Goal: Browse casually

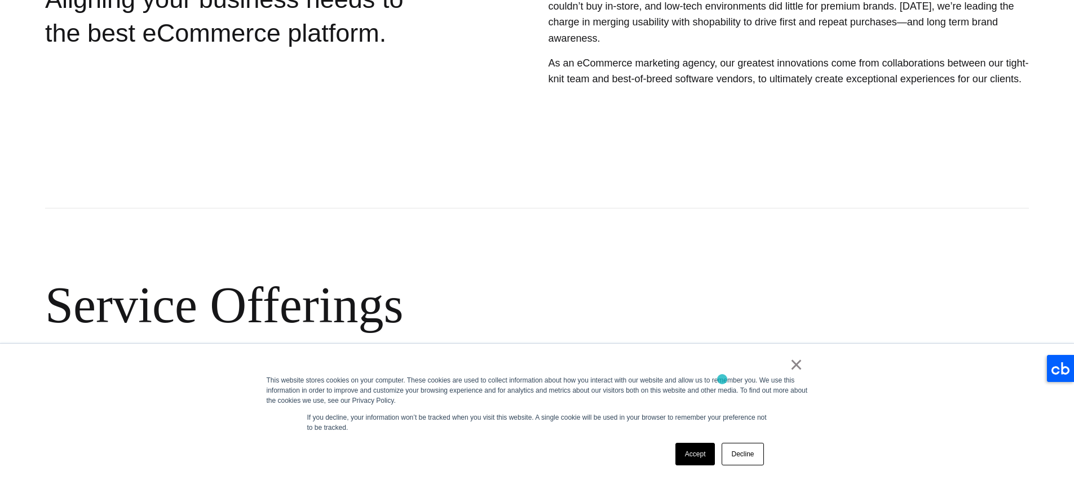
scroll to position [428, 0]
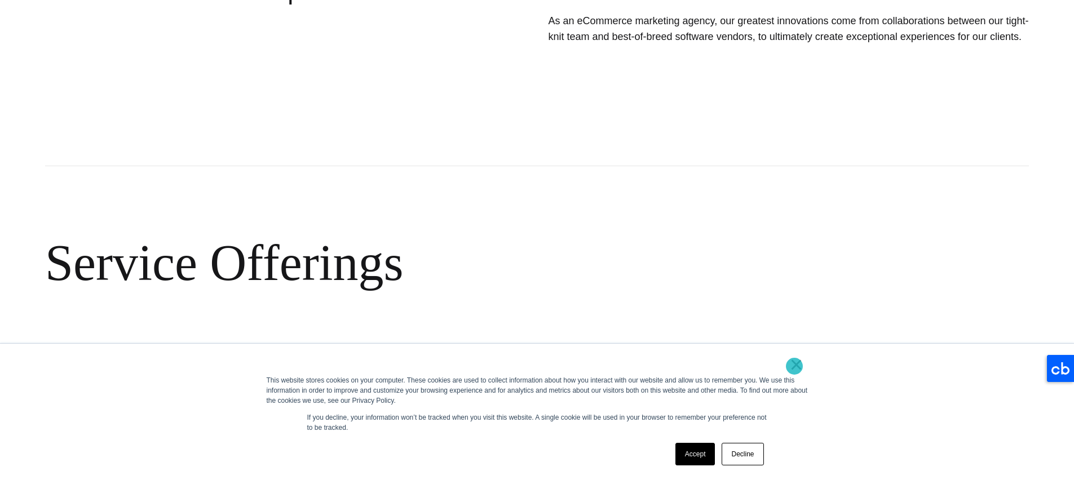
click at [794, 366] on link "×" at bounding box center [797, 365] width 14 height 10
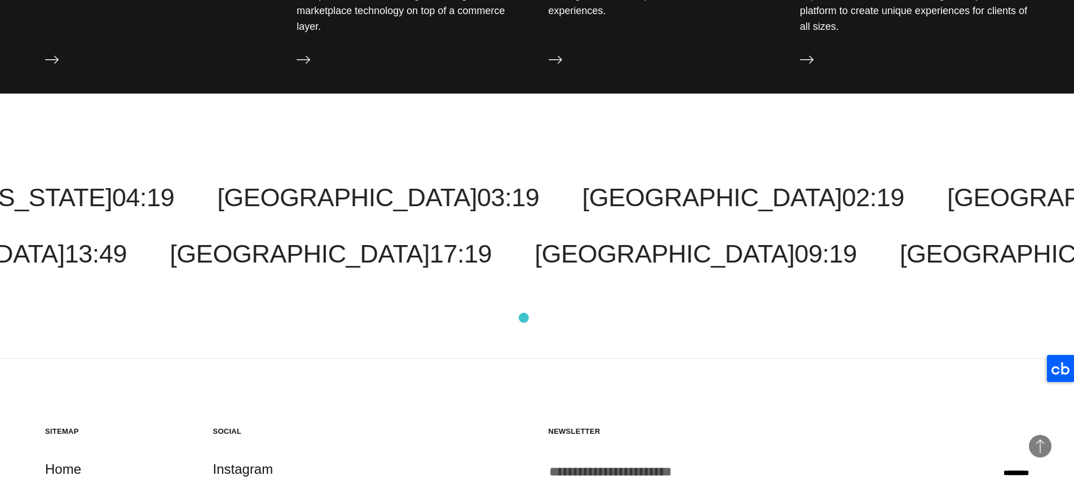
scroll to position [0, 0]
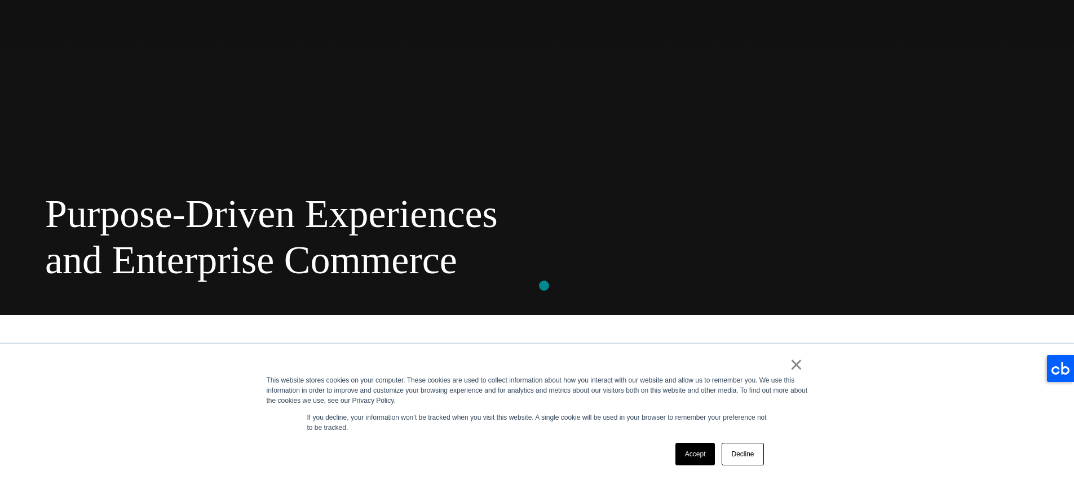
scroll to position [200, 0]
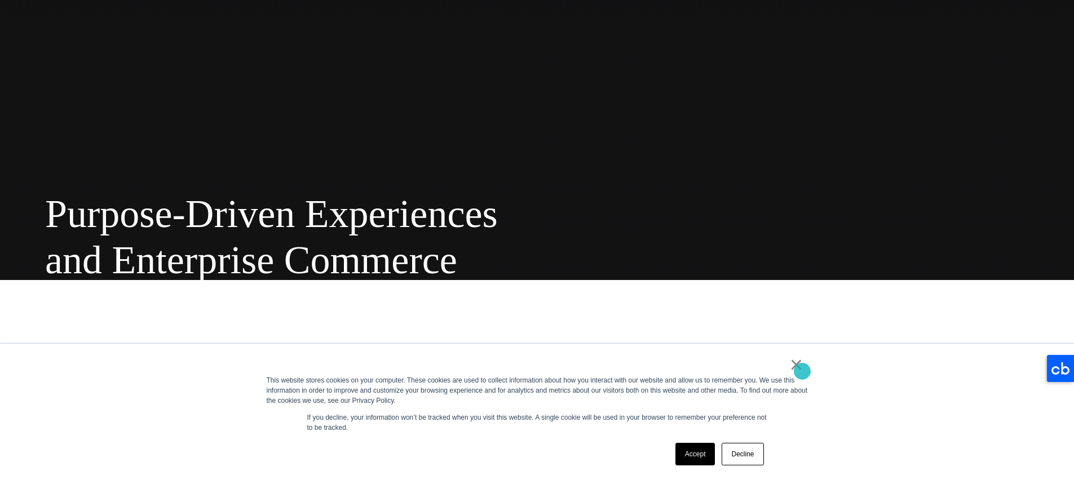
click at [794, 368] on link "×" at bounding box center [797, 365] width 14 height 10
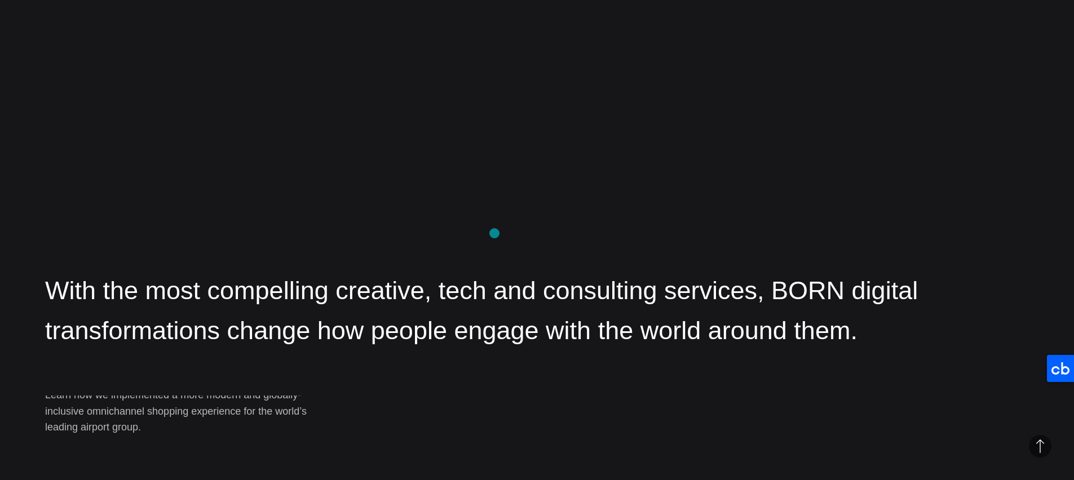
scroll to position [1569, 0]
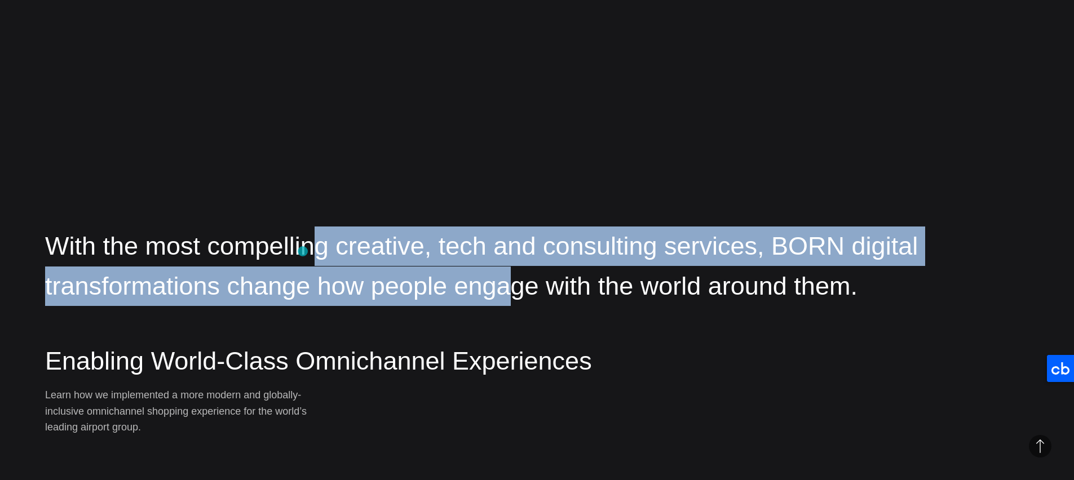
drag, startPoint x: 303, startPoint y: 251, endPoint x: 330, endPoint y: 285, distance: 42.9
click at [327, 280] on p "With the most compelling creative, tech and consulting services, BORN digital t…" at bounding box center [536, 266] width 983 height 79
drag, startPoint x: 322, startPoint y: 273, endPoint x: 314, endPoint y: 249, distance: 25.5
click at [301, 235] on p "With the most compelling creative, tech and consulting services, BORN digital t…" at bounding box center [536, 266] width 983 height 79
click at [326, 260] on p "With the most compelling creative, tech and consulting services, BORN digital t…" at bounding box center [536, 266] width 983 height 79
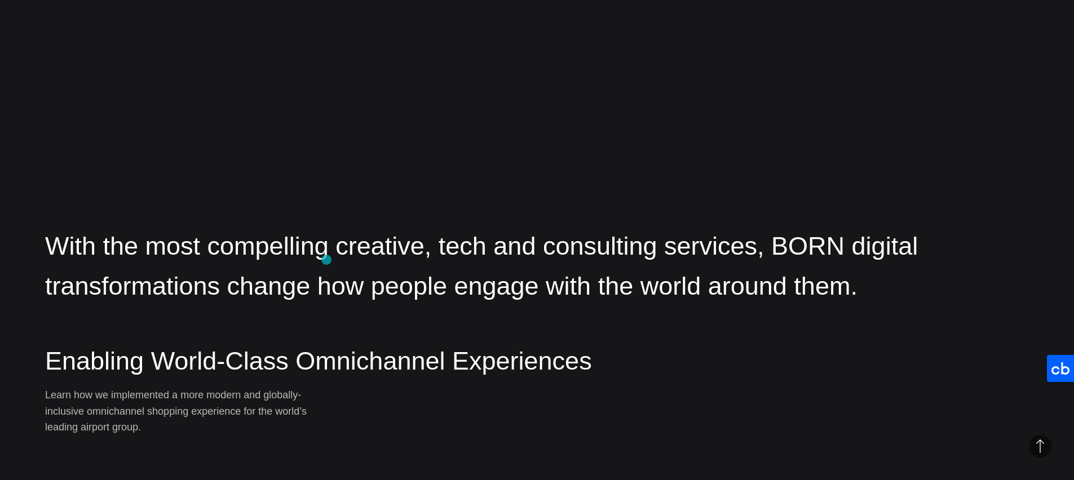
scroll to position [1615, 0]
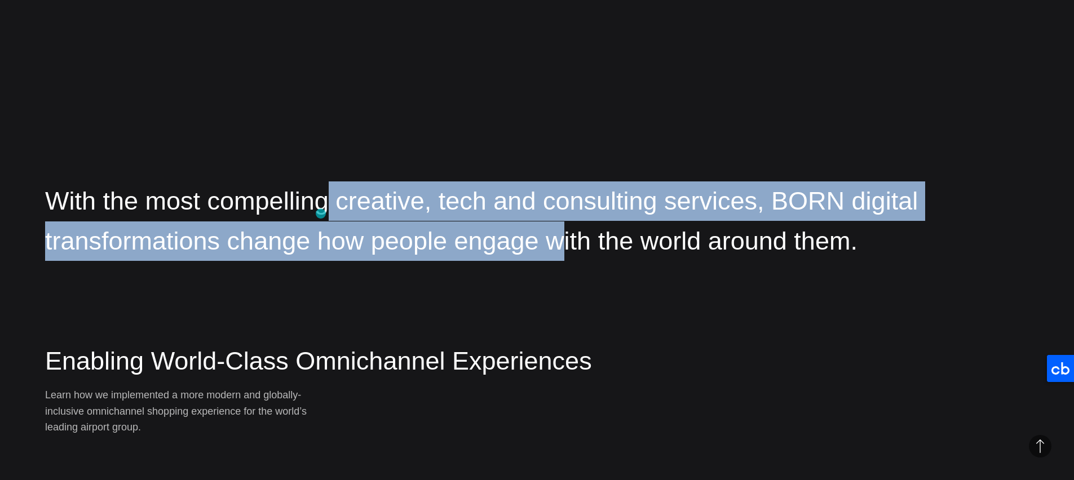
drag, startPoint x: 317, startPoint y: 211, endPoint x: 410, endPoint y: 243, distance: 98.2
click at [382, 234] on p "With the most compelling creative, tech and consulting services, BORN digital t…" at bounding box center [536, 220] width 983 height 79
drag, startPoint x: 389, startPoint y: 231, endPoint x: 310, endPoint y: 205, distance: 83.2
click at [334, 211] on p "With the most compelling creative, tech and consulting services, BORN digital t…" at bounding box center [536, 220] width 983 height 79
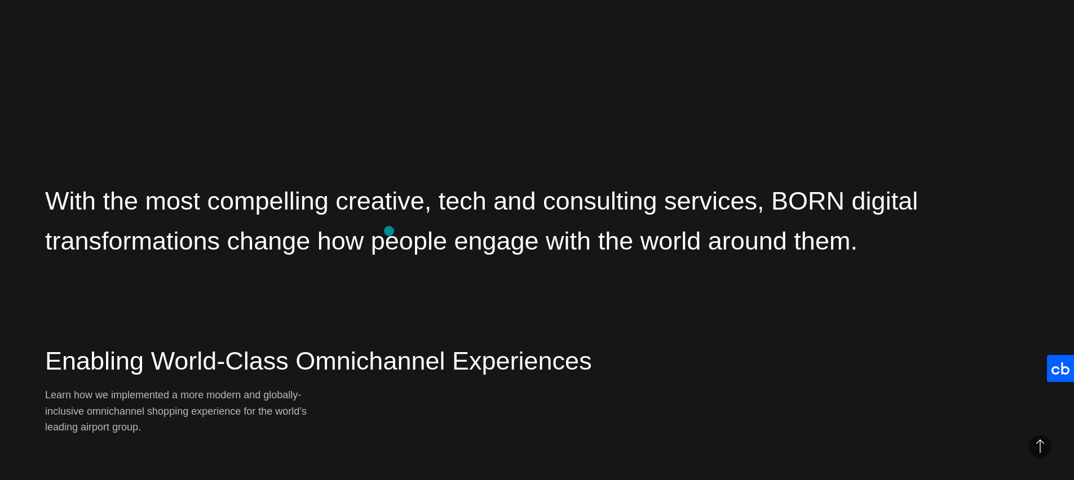
click at [311, 205] on p "With the most compelling creative, tech and consulting services, BORN digital t…" at bounding box center [536, 220] width 983 height 79
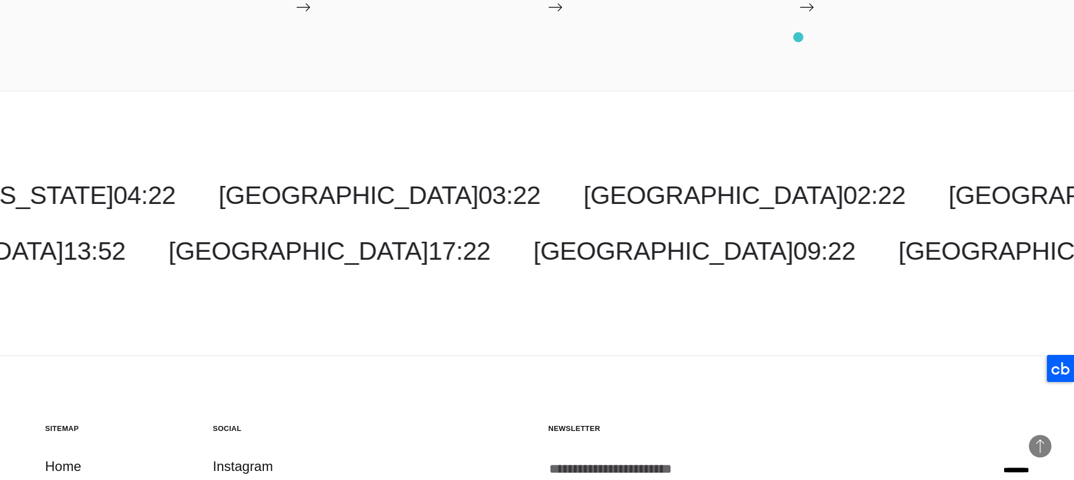
scroll to position [3083, 0]
